Goal: Task Accomplishment & Management: Manage account settings

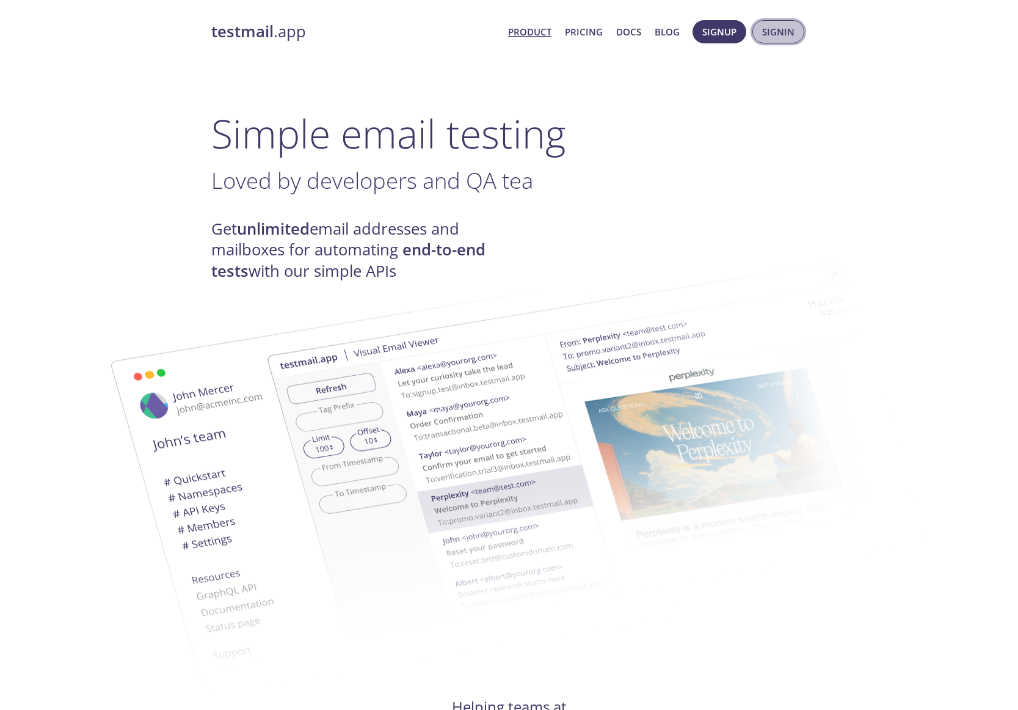
click at [785, 29] on span "Signin" at bounding box center [778, 32] width 32 height 16
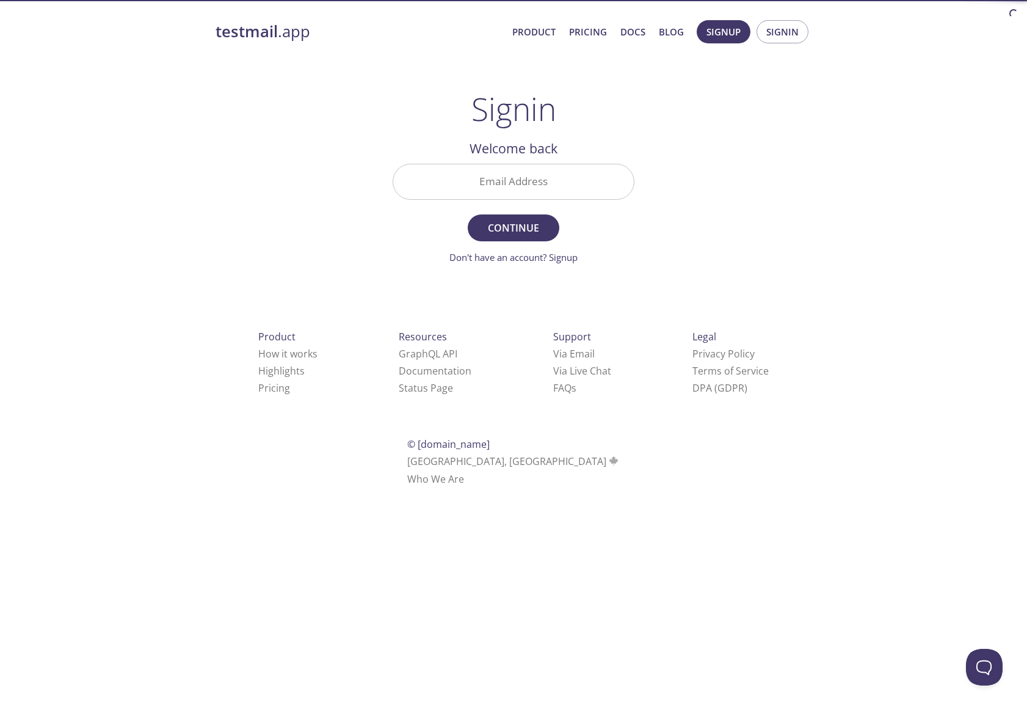
click at [566, 166] on input "Email Address" at bounding box center [513, 181] width 241 height 35
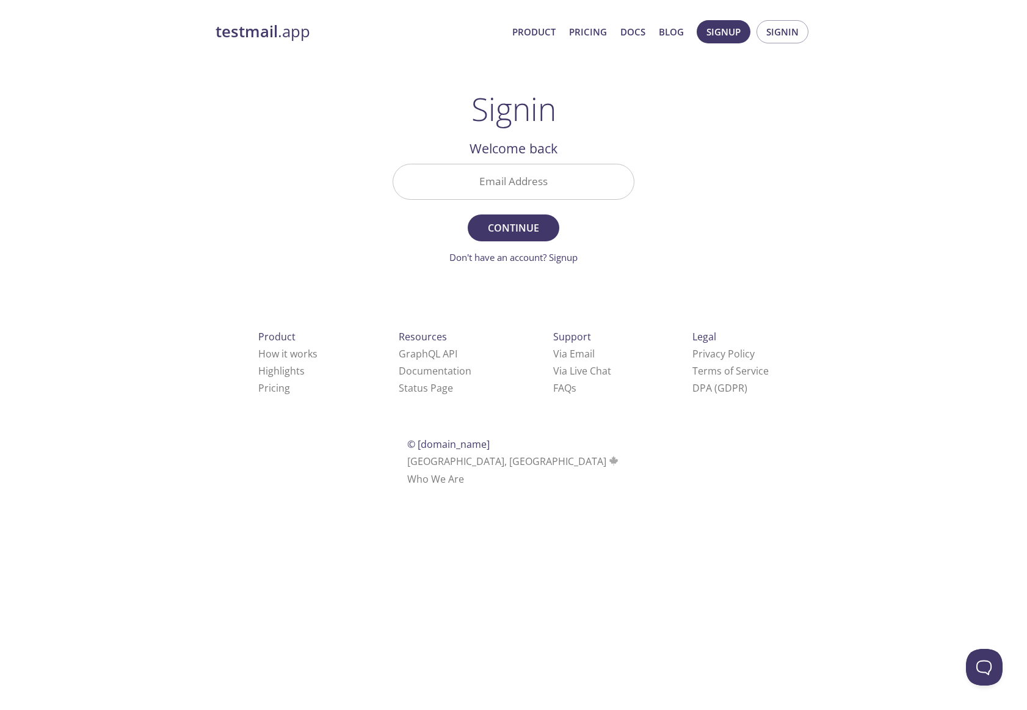
click at [634, 181] on div at bounding box center [634, 181] width 0 height 0
click at [625, 187] on input "Email Address" at bounding box center [513, 181] width 241 height 35
click at [801, 190] on div "testmail .app Product Pricing Docs Blog Signup Signin Signin Welcome back Email…" at bounding box center [513, 266] width 625 height 509
click at [618, 190] on input "Email Address" at bounding box center [513, 181] width 241 height 35
click at [564, 181] on input "Email Address" at bounding box center [513, 181] width 241 height 35
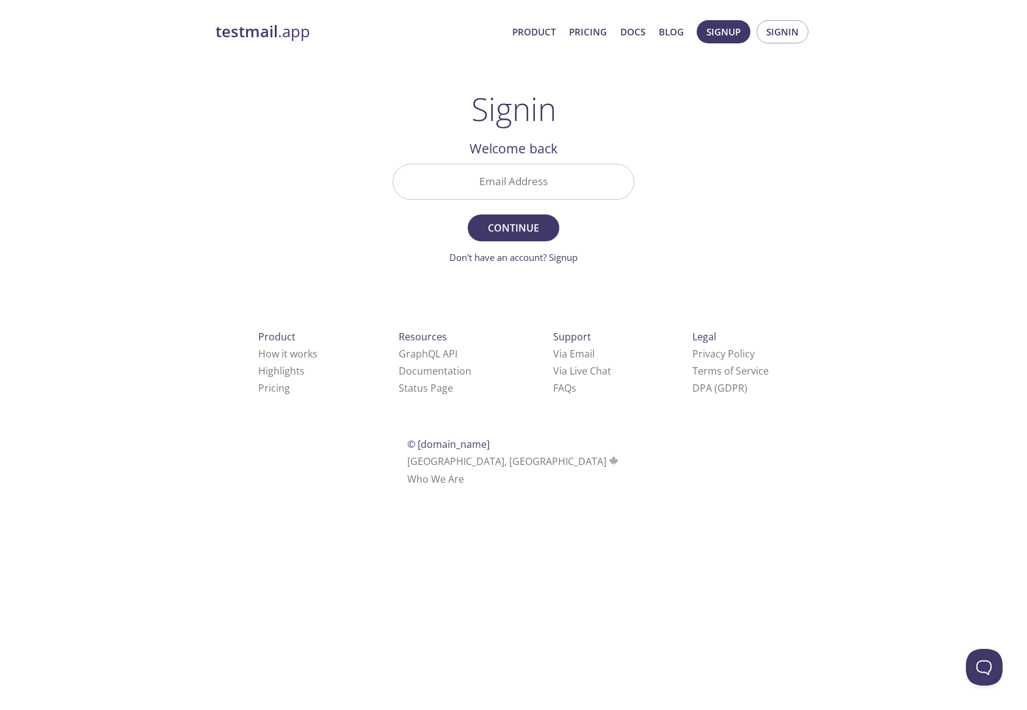
drag, startPoint x: 261, startPoint y: 246, endPoint x: 271, endPoint y: 241, distance: 11.5
click at [267, 245] on div "testmail .app Product Pricing Docs Blog Signup Signin Signin Welcome back Email…" at bounding box center [513, 266] width 625 height 509
click at [515, 169] on input "Email Address" at bounding box center [513, 181] width 241 height 35
click at [799, 126] on div "testmail .app Product Pricing Docs Blog Signup Signin Signin Welcome back Email…" at bounding box center [513, 266] width 625 height 509
click at [538, 186] on input "Email Address" at bounding box center [513, 181] width 241 height 35
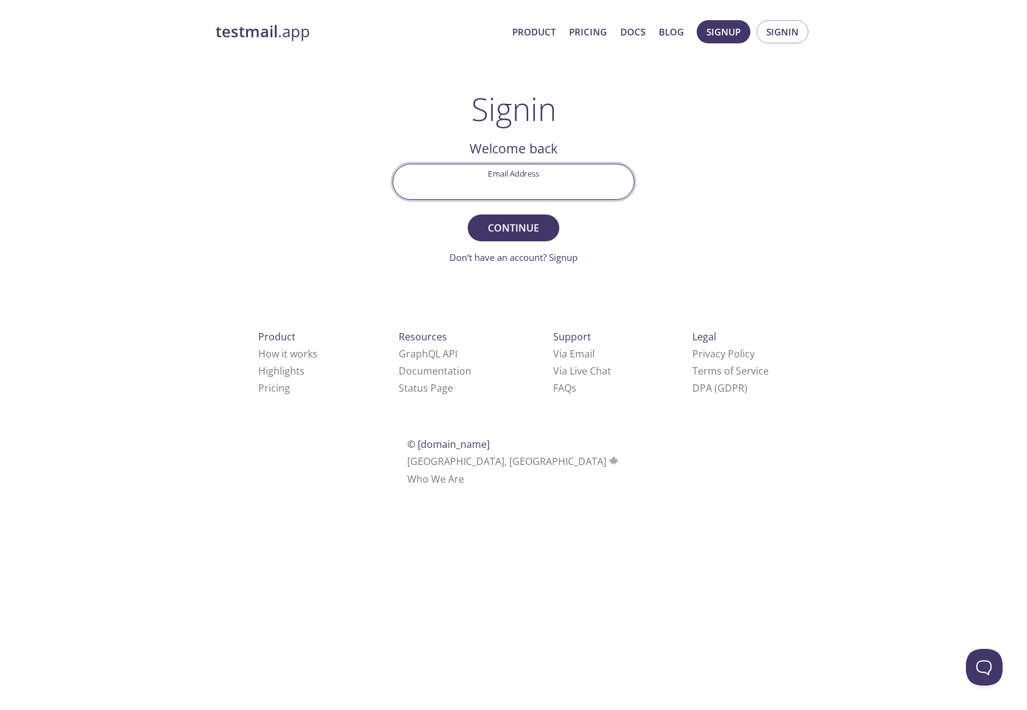
type input "[PERSON_NAME][EMAIL_ADDRESS][PERSON_NAME][DOMAIN_NAME]"
click at [534, 232] on span "Continue" at bounding box center [513, 227] width 65 height 17
click at [545, 179] on input "Signin Security Code" at bounding box center [513, 181] width 241 height 35
paste input "W2E1AUQ"
type input "W2E1AUQ"
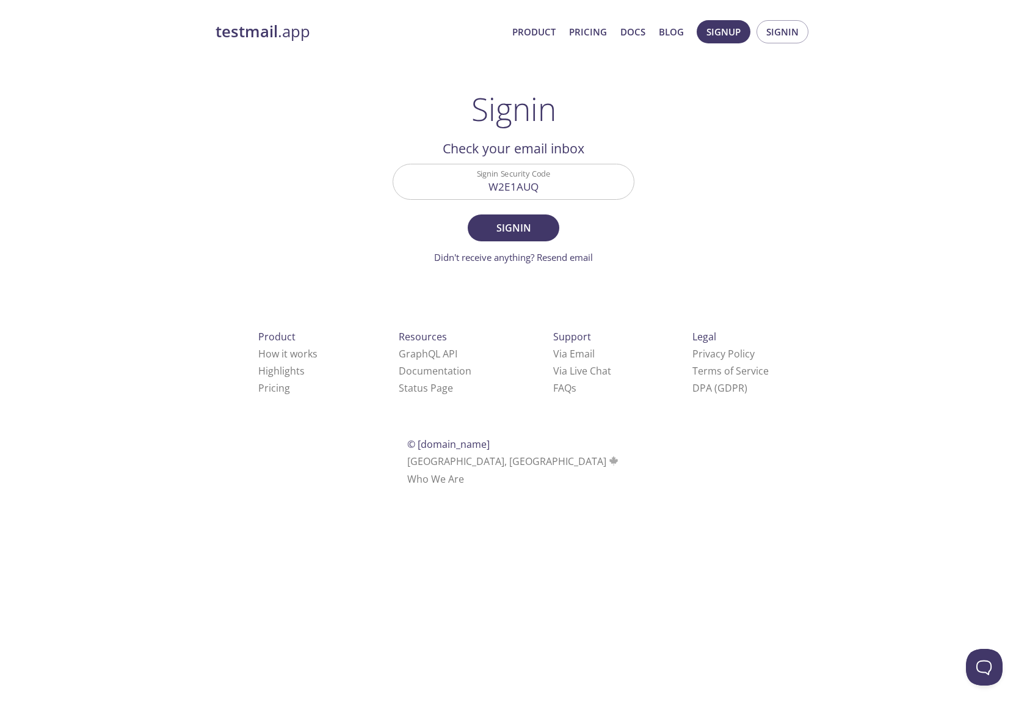
click at [501, 211] on form "Signin Security Code W2E1AUQ Signin Didn't receive anything? Resend email" at bounding box center [514, 214] width 242 height 101
click at [508, 222] on span "Signin" at bounding box center [513, 227] width 65 height 17
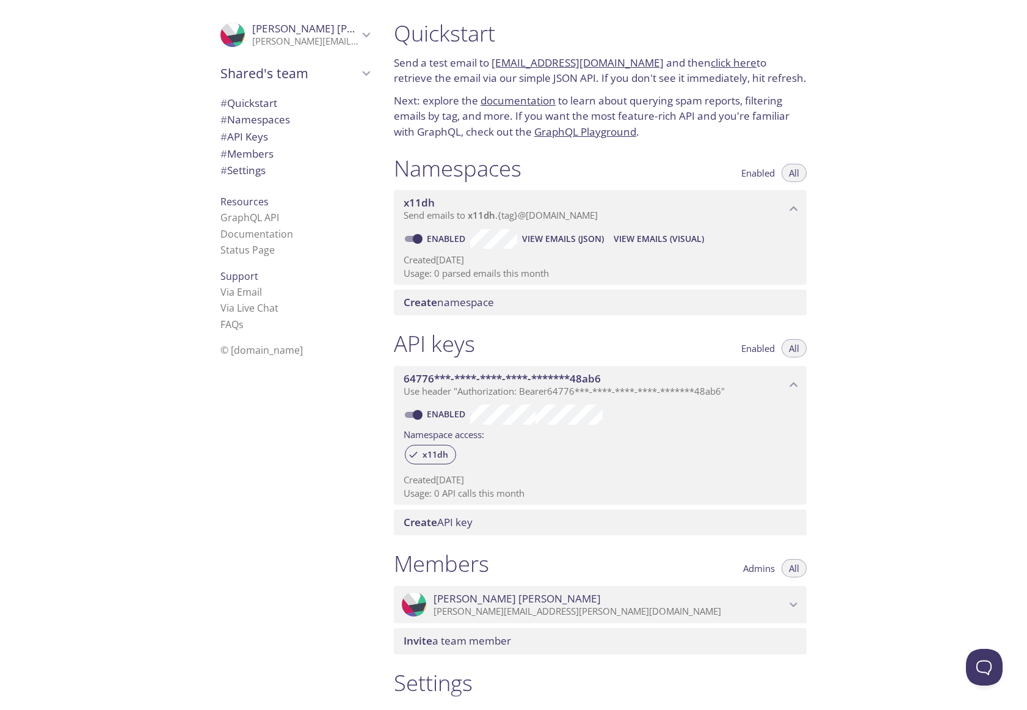
click at [232, 151] on span "# Members" at bounding box center [246, 154] width 53 height 14
click at [260, 75] on span "Shared's team" at bounding box center [289, 73] width 138 height 17
click at [103, 618] on div ".cls-1 { fill: #6d5ca8; } .cls-2 { fill: #3fc191; } .cls-3 { fill: #3b4752; } .…" at bounding box center [192, 355] width 384 height 710
click at [100, 608] on div ".cls-1 { fill: #6d5ca8; } .cls-2 { fill: #3fc191; } .cls-3 { fill: #3b4752; } .…" at bounding box center [192, 355] width 384 height 710
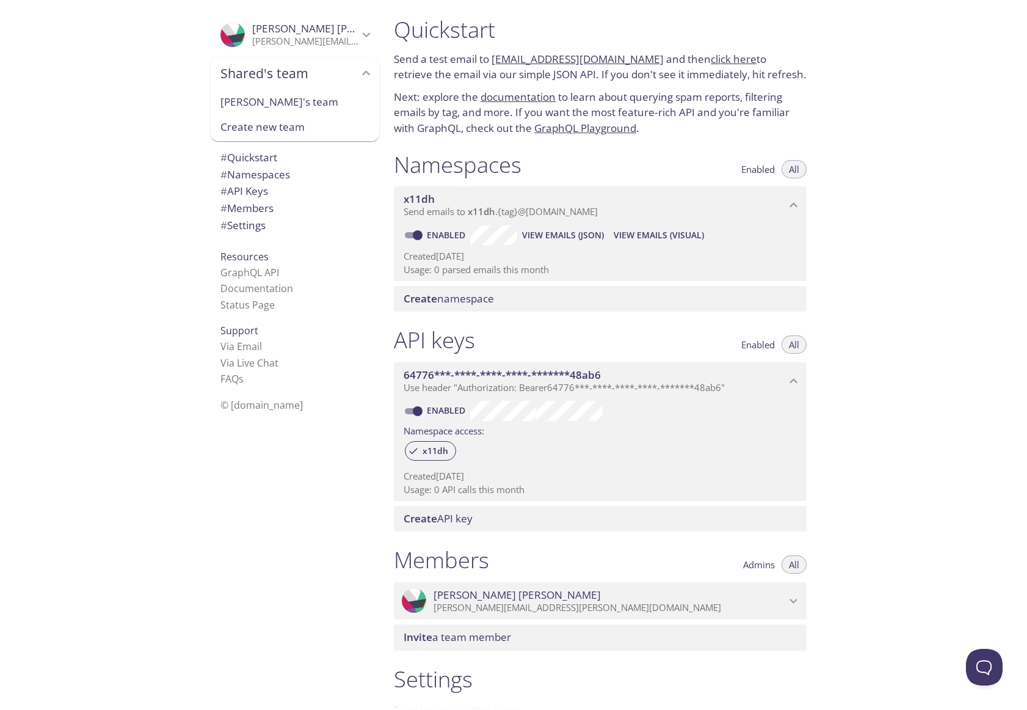
scroll to position [159, 0]
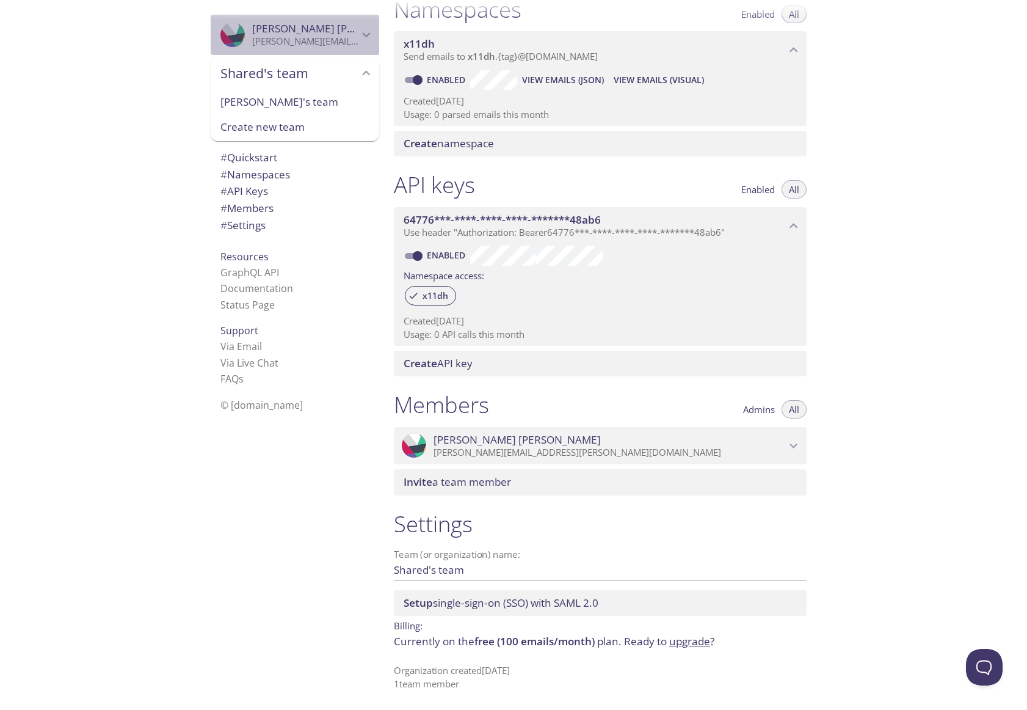
click at [318, 27] on span "[PERSON_NAME]" at bounding box center [335, 28] width 167 height 14
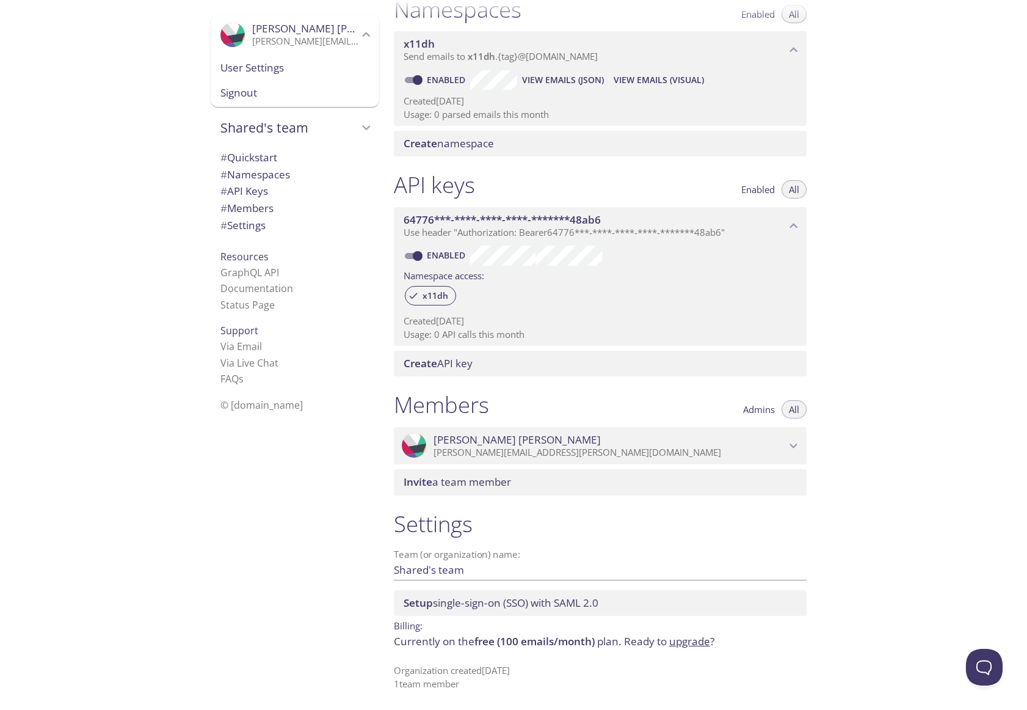
click at [318, 27] on span "[PERSON_NAME]" at bounding box center [335, 28] width 167 height 14
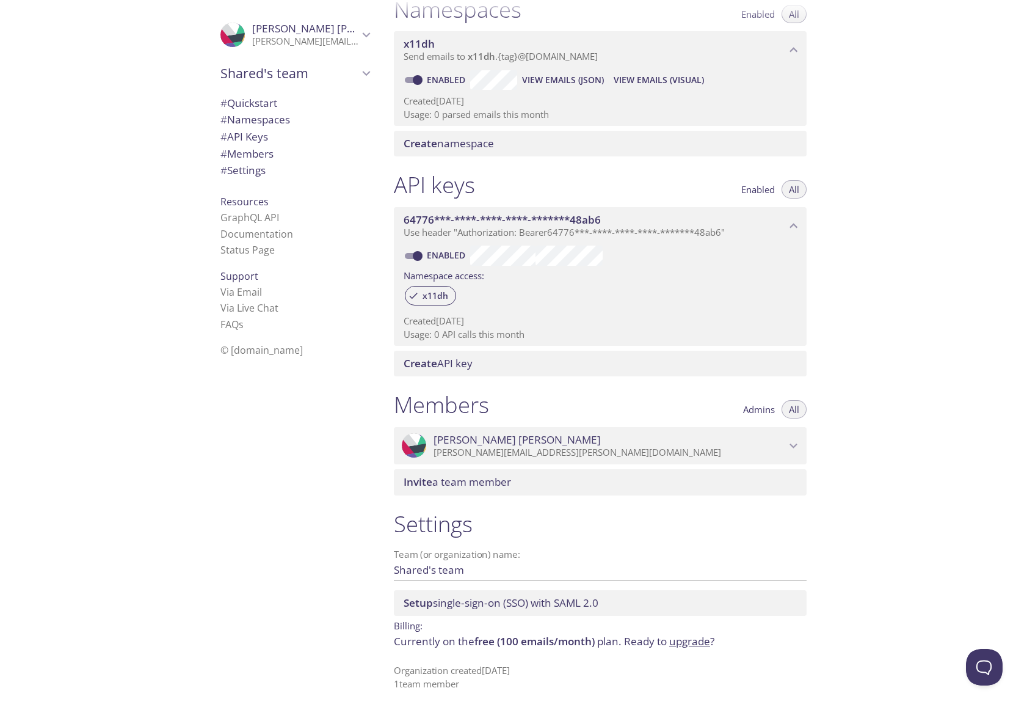
click at [318, 27] on span "[PERSON_NAME]" at bounding box center [335, 28] width 167 height 14
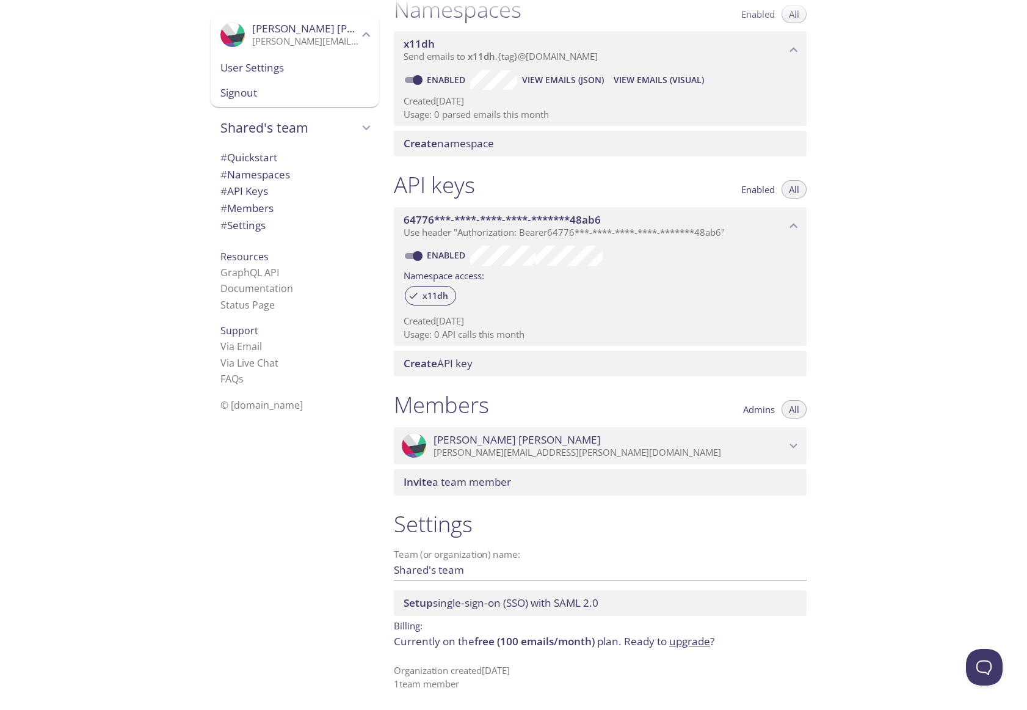
click at [242, 94] on span "Signout" at bounding box center [294, 93] width 149 height 16
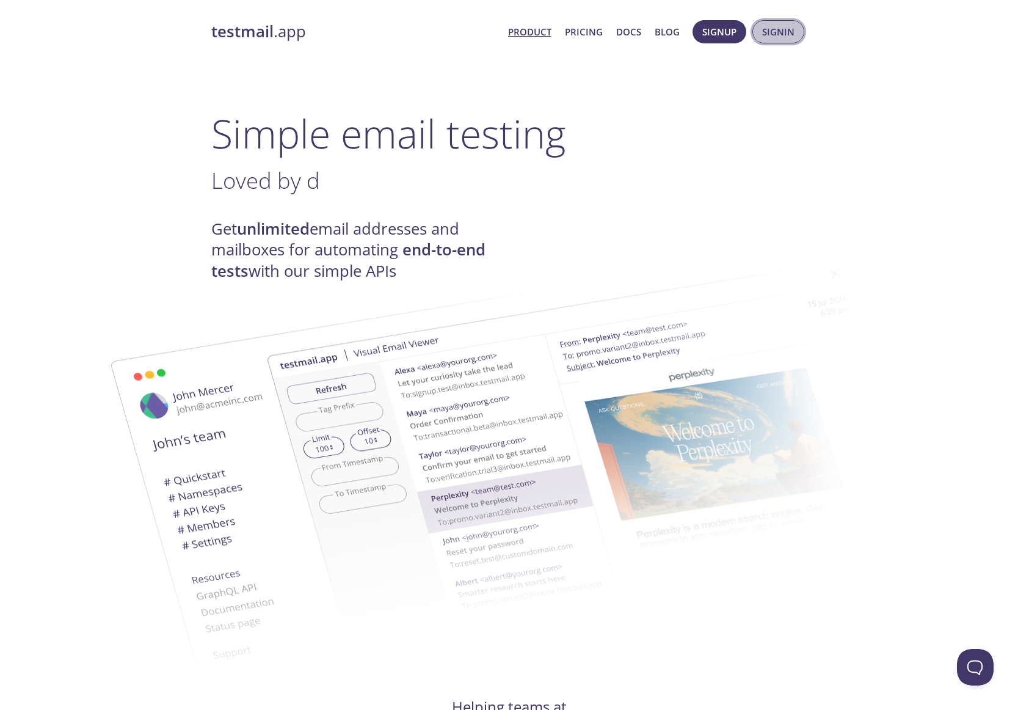
click at [791, 34] on span "Signin" at bounding box center [778, 32] width 32 height 16
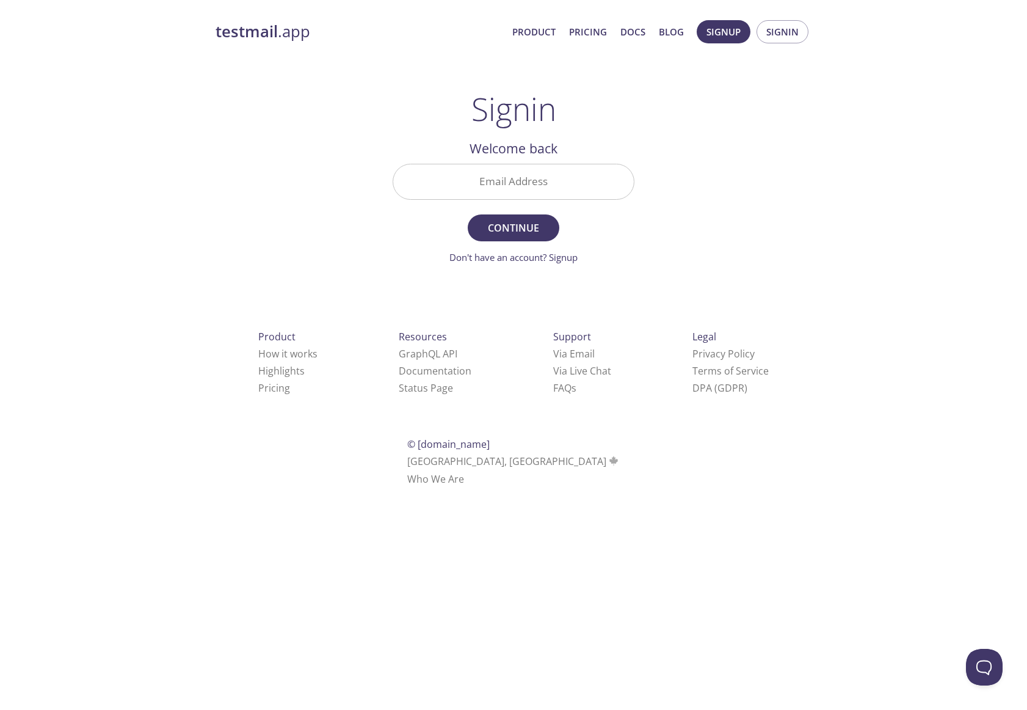
click at [511, 188] on input "Email Address" at bounding box center [513, 181] width 241 height 35
click at [534, 184] on input "Email Address" at bounding box center [513, 181] width 241 height 35
paste input "[EMAIL_ADDRESS][DOMAIN_NAME]"
type input "[EMAIL_ADDRESS][DOMAIN_NAME]"
click at [468, 214] on button "Continue" at bounding box center [514, 227] width 92 height 27
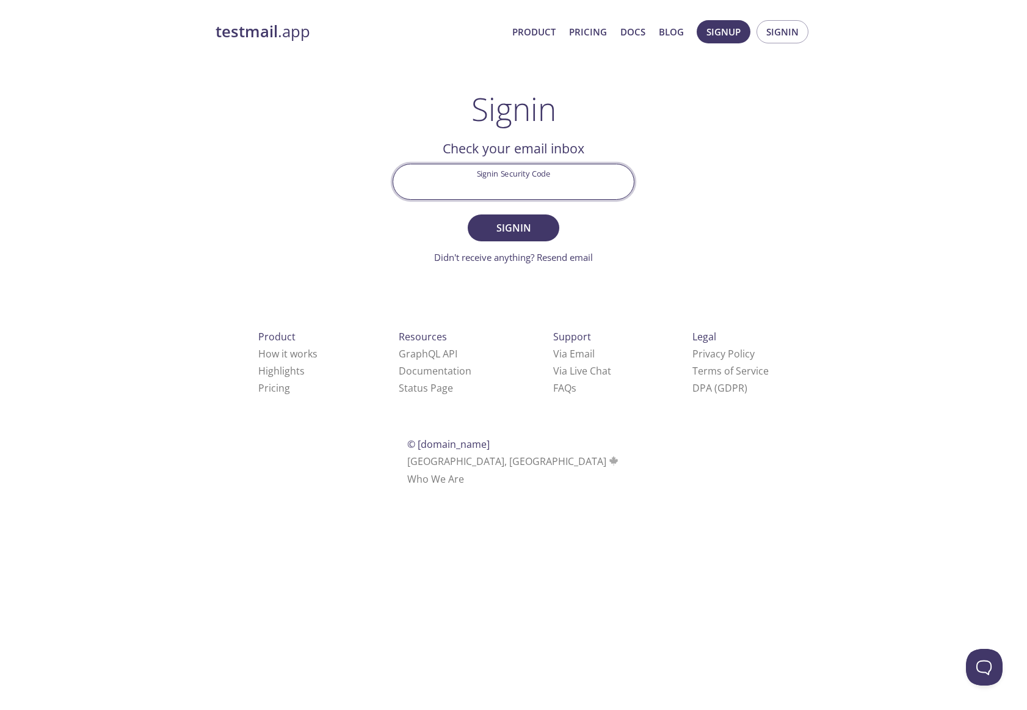
click at [592, 178] on input "Signin Security Code" at bounding box center [513, 181] width 241 height 35
click at [476, 186] on input "Signin Security Code" at bounding box center [513, 181] width 241 height 35
click at [502, 186] on input "Signin Security Code" at bounding box center [513, 181] width 241 height 35
click at [826, 210] on div "testmail .app Product Pricing Docs Blog Signup Signin Signin Welcome back Email…" at bounding box center [513, 266] width 1027 height 509
click at [777, 30] on span "Signin" at bounding box center [782, 32] width 32 height 16
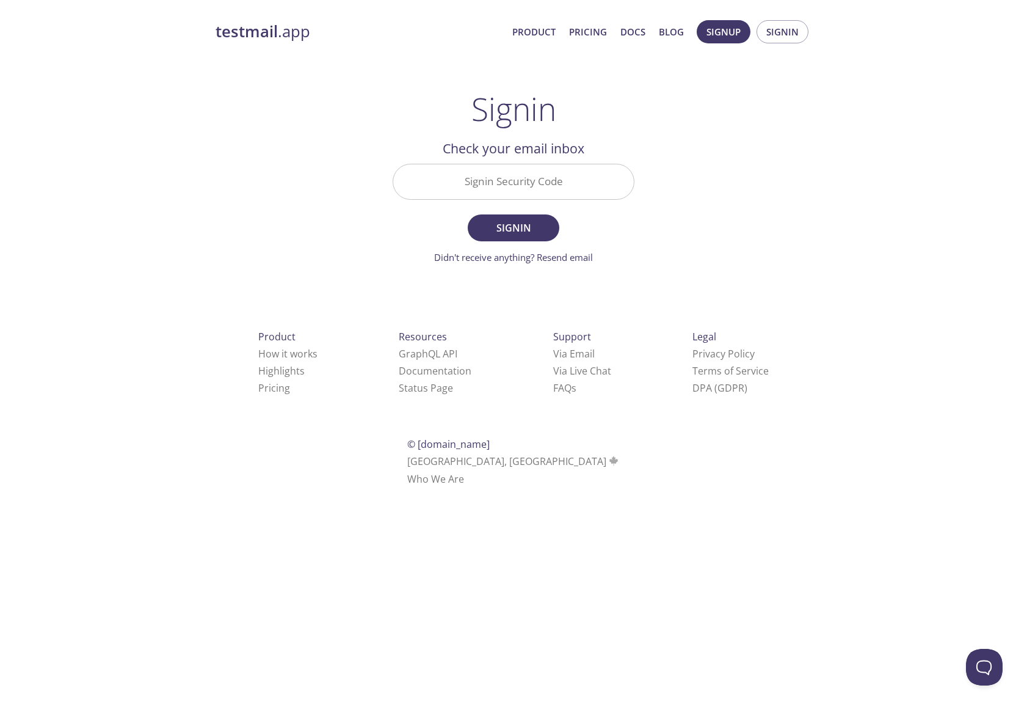
click at [558, 187] on input "Signin Security Code" at bounding box center [513, 181] width 241 height 35
click at [482, 183] on input "Signin Security Code" at bounding box center [513, 181] width 241 height 35
paste input "[PERSON_NAME][EMAIL_ADDRESS][PERSON_NAME][DOMAIN_NAME]"
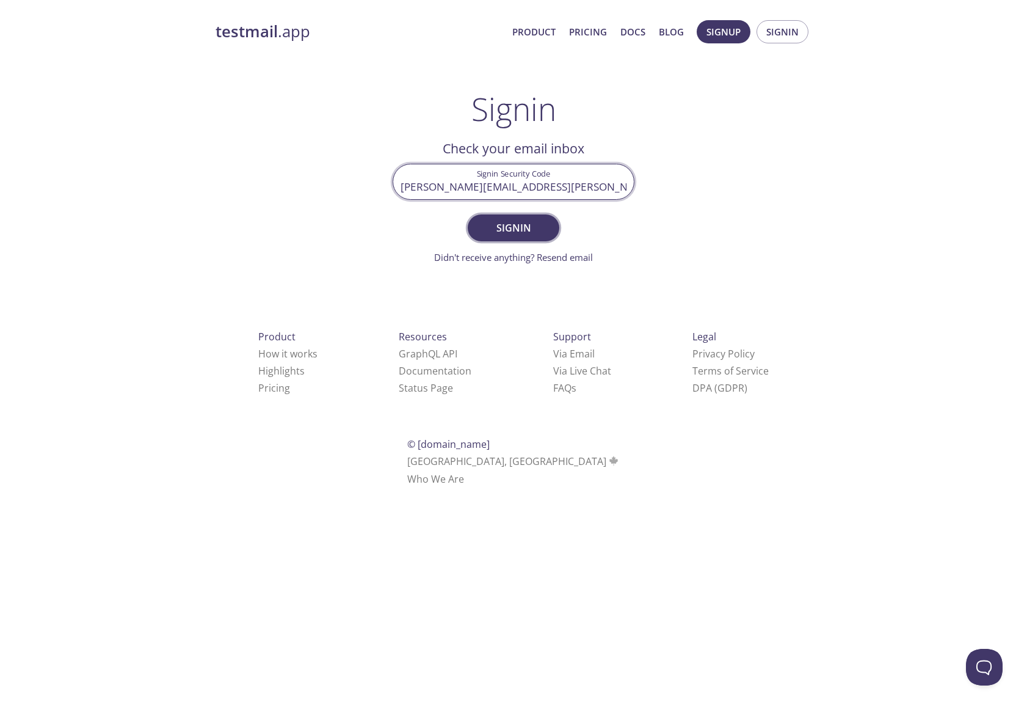
type input "[PERSON_NAME][EMAIL_ADDRESS][PERSON_NAME][DOMAIN_NAME]"
click at [519, 228] on span "Signin" at bounding box center [513, 227] width 65 height 17
drag, startPoint x: 613, startPoint y: 190, endPoint x: 201, endPoint y: 145, distance: 414.1
click at [201, 145] on div "testmail .app Product Pricing Docs Blog Signup Signin Signin Welcome back Email…" at bounding box center [513, 266] width 625 height 509
click at [779, 35] on span "Signin" at bounding box center [782, 32] width 32 height 16
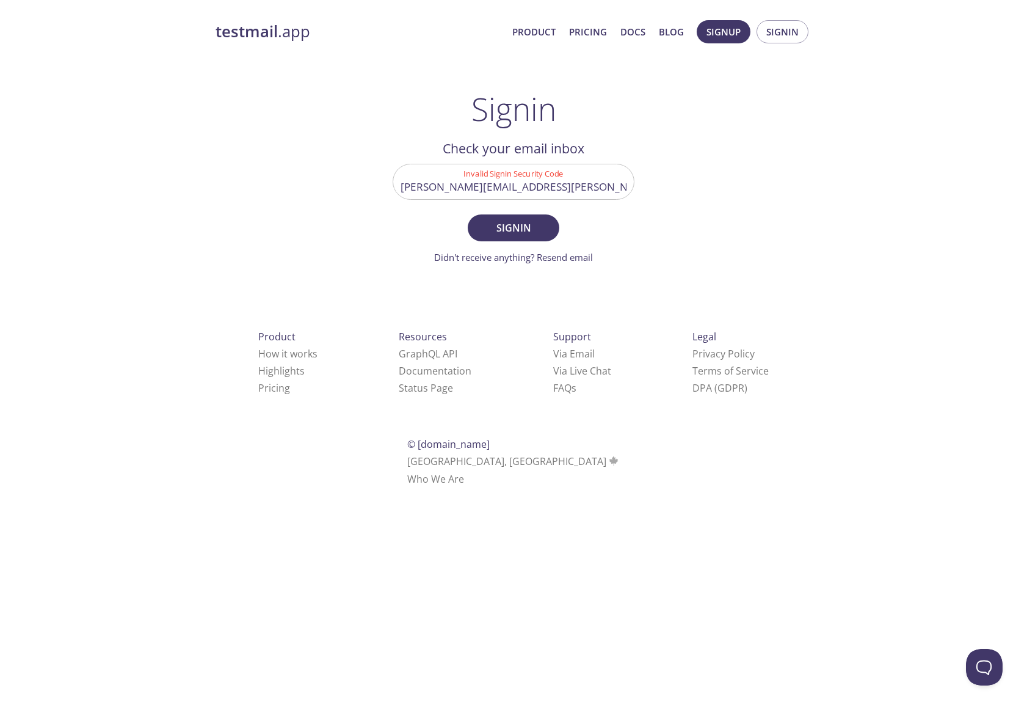
click at [262, 23] on strong "testmail" at bounding box center [247, 31] width 62 height 21
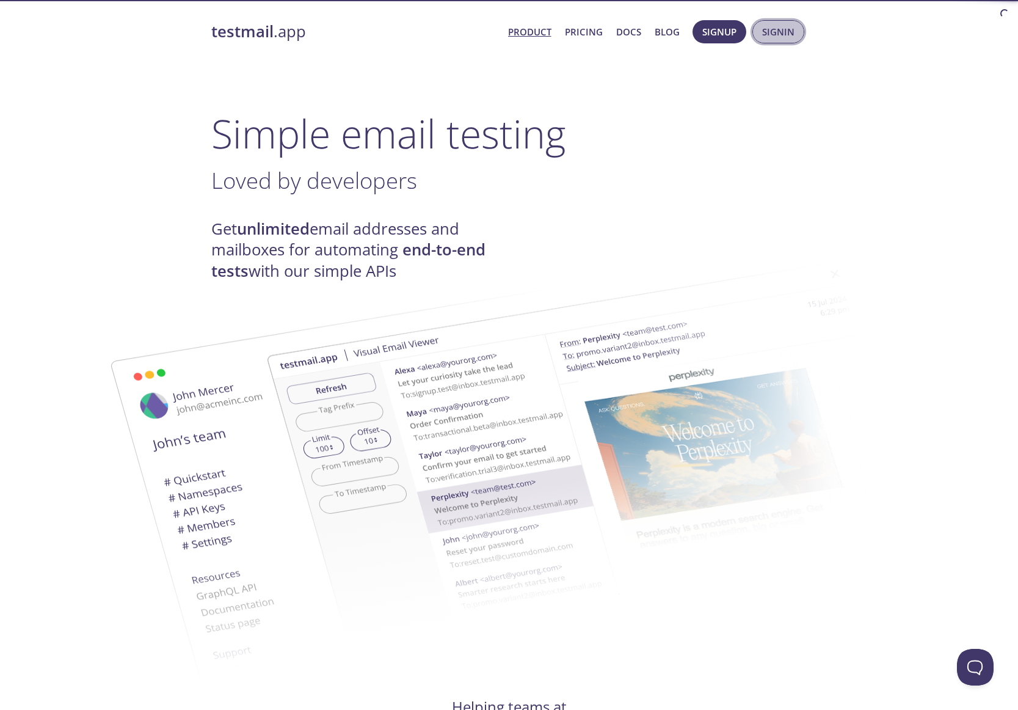
click at [795, 34] on button "Signin" at bounding box center [778, 31] width 52 height 23
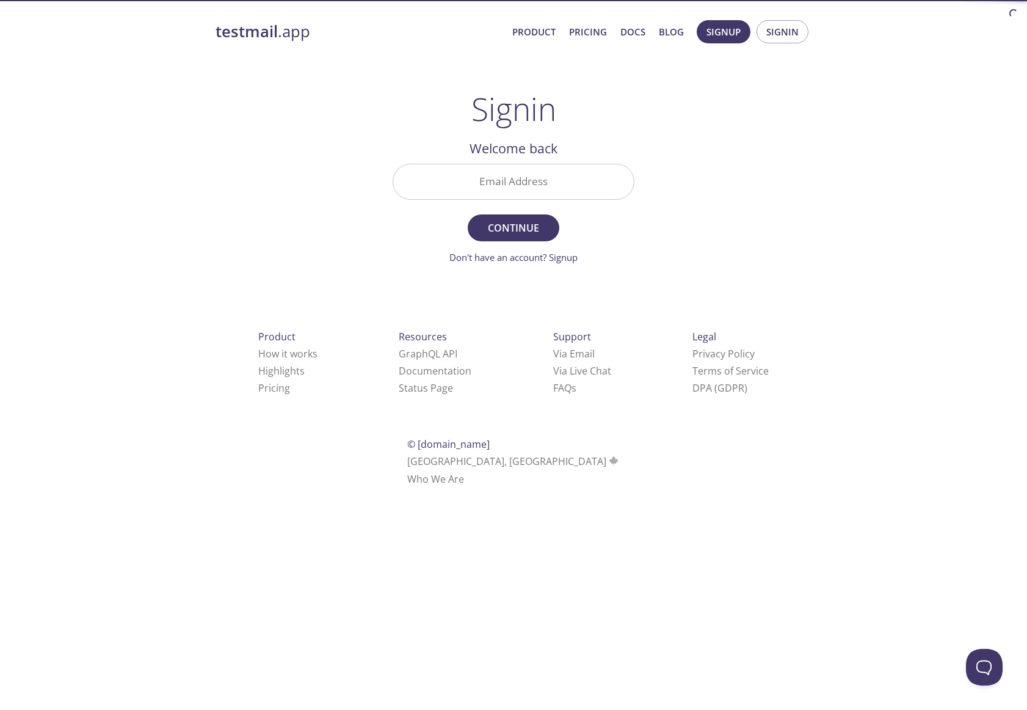
click at [483, 191] on input "Email Address" at bounding box center [513, 181] width 241 height 35
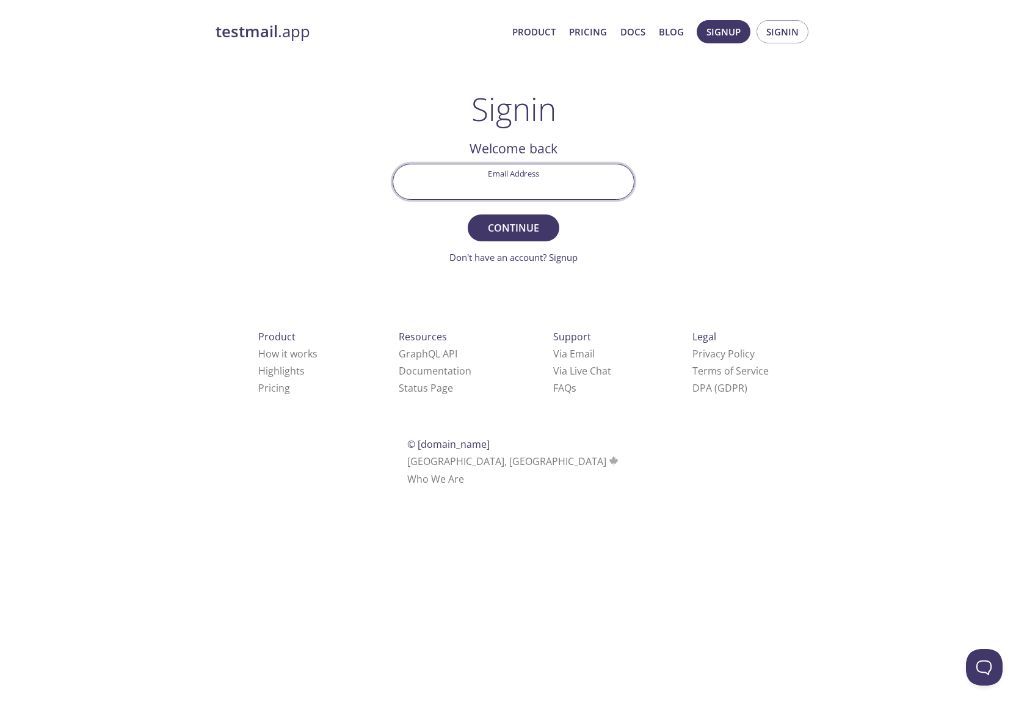
paste input "[PERSON_NAME][EMAIL_ADDRESS][PERSON_NAME][DOMAIN_NAME]"
type input "[PERSON_NAME][EMAIL_ADDRESS][PERSON_NAME][DOMAIN_NAME]"
click at [529, 225] on span "Continue" at bounding box center [513, 227] width 65 height 17
click at [492, 182] on input "Signin Security Code" at bounding box center [513, 181] width 241 height 35
paste input "17LZXXQ"
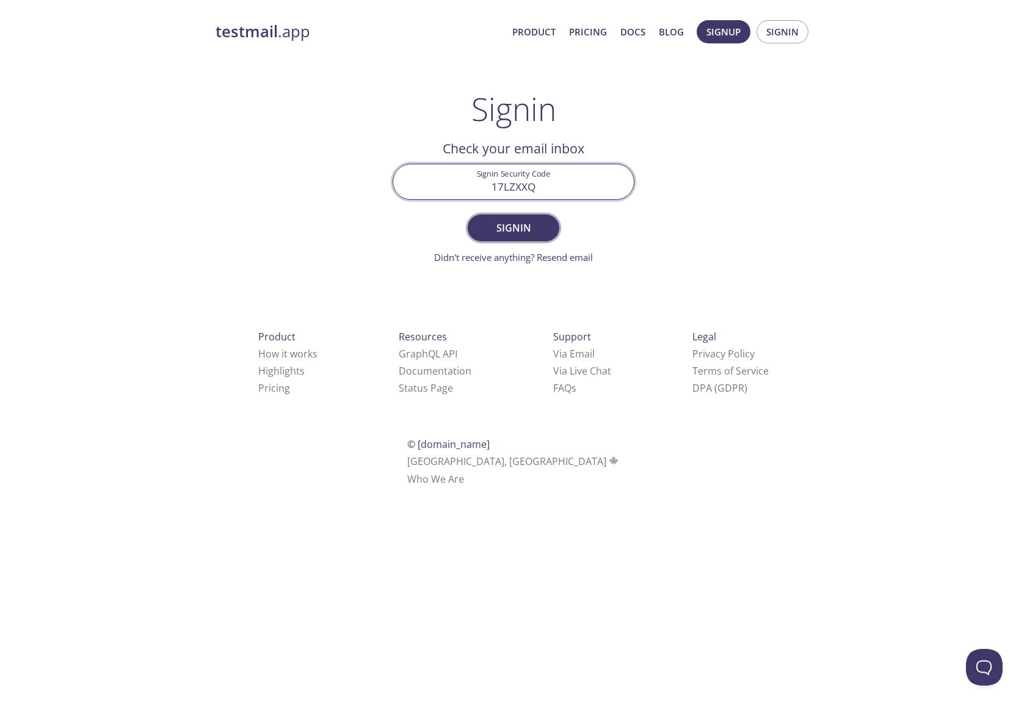
type input "17LZXXQ"
click at [529, 227] on span "Signin" at bounding box center [513, 227] width 65 height 17
